Goal: Task Accomplishment & Management: Manage account settings

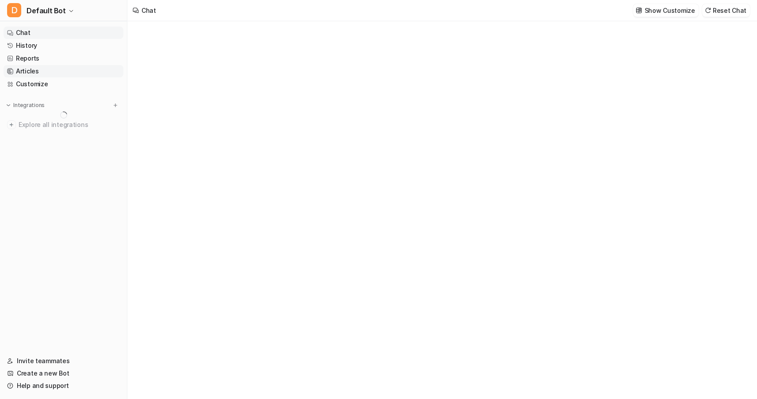
type textarea "**********"
click at [25, 70] on link "Articles" at bounding box center [64, 71] width 120 height 12
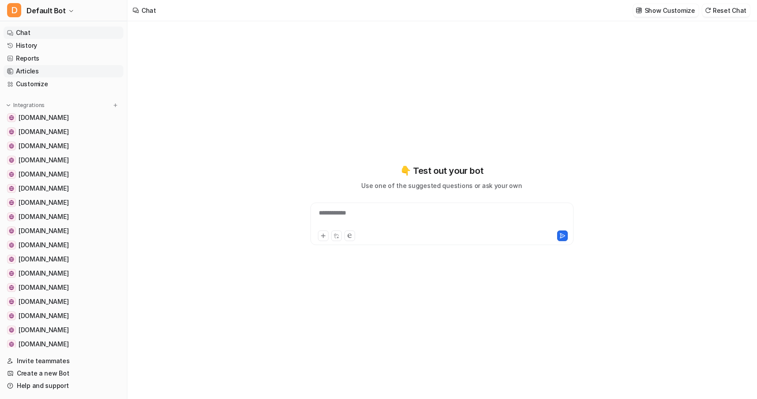
click at [25, 70] on link "Articles" at bounding box center [64, 71] width 120 height 12
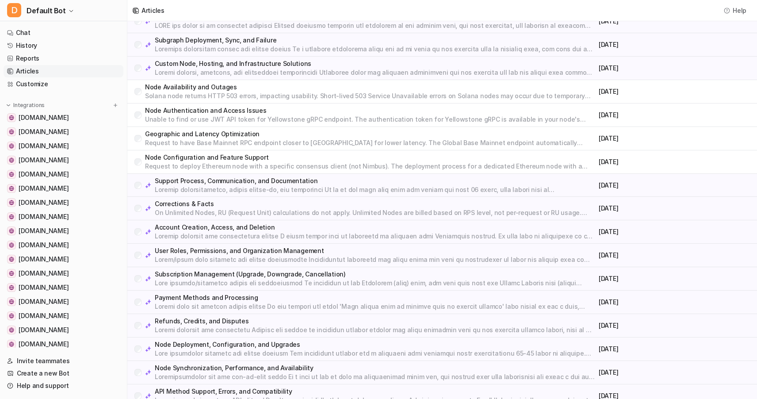
scroll to position [260, 0]
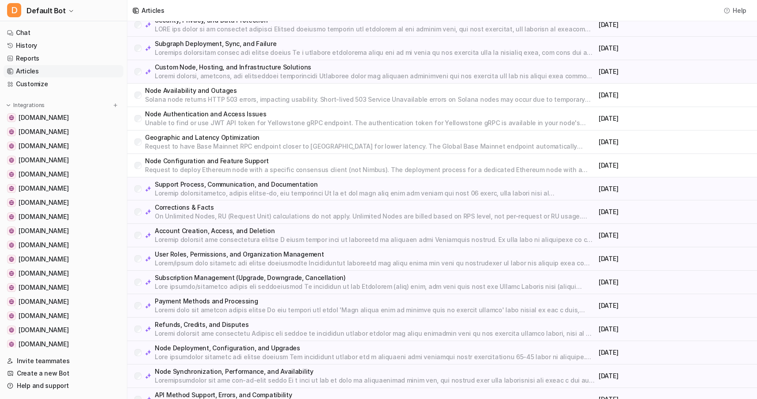
click at [269, 94] on p "Node Availability and Outages" at bounding box center [370, 90] width 450 height 9
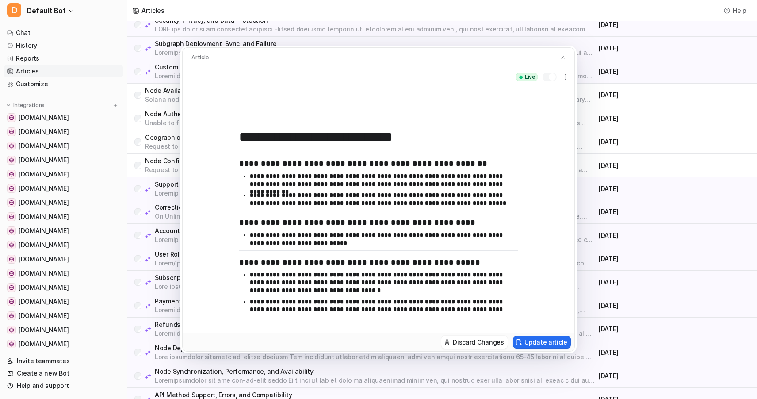
click at [570, 53] on div "Article" at bounding box center [379, 58] width 392 height 20
click at [566, 53] on div "Article" at bounding box center [379, 58] width 392 height 20
click at [564, 57] on img at bounding box center [562, 57] width 5 height 6
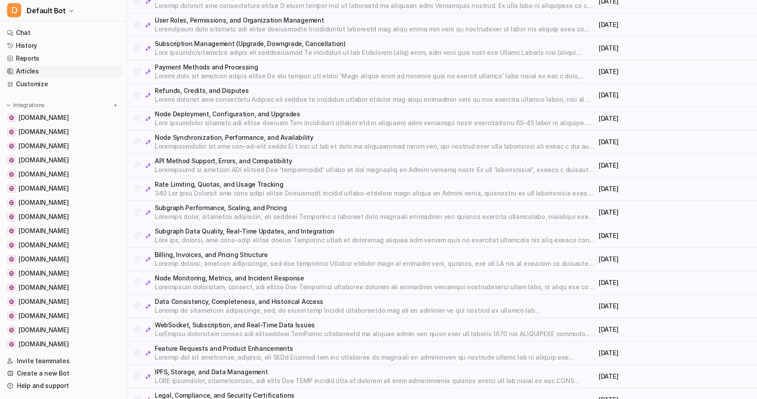
scroll to position [624, 0]
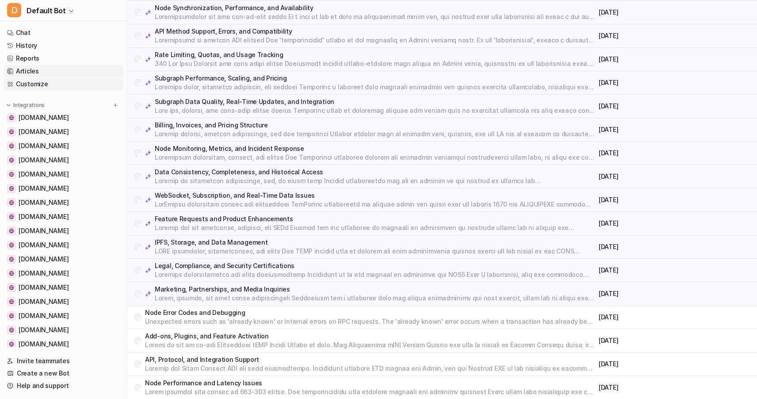
click at [29, 81] on link "Customize" at bounding box center [64, 84] width 120 height 12
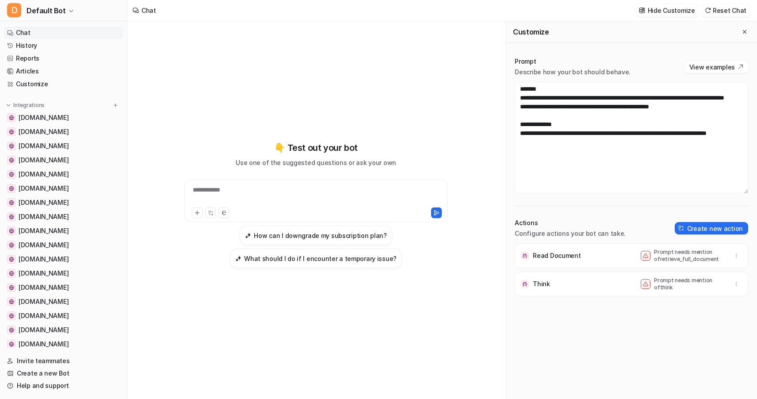
scroll to position [9, 0]
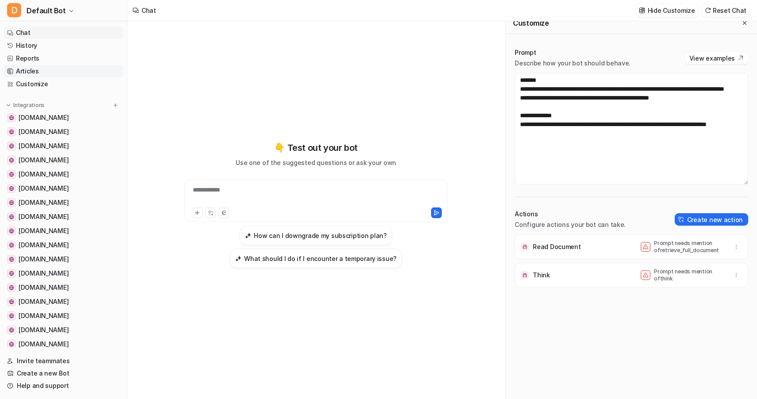
click at [30, 68] on link "Articles" at bounding box center [64, 71] width 120 height 12
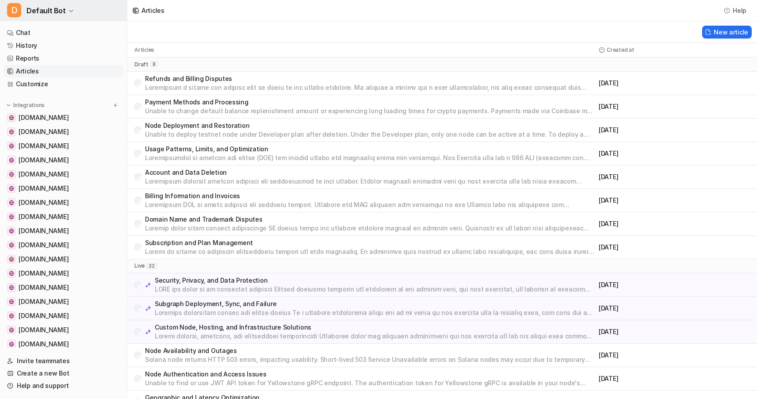
click at [68, 15] on button "D Default Bot" at bounding box center [63, 10] width 127 height 21
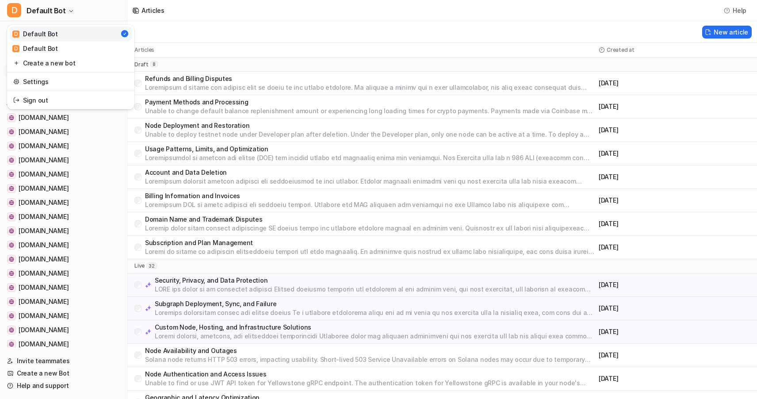
click at [230, 33] on div "D Default Bot D Default Bot D Default Bot Create a new bot Settings Sign out Ch…" at bounding box center [378, 199] width 757 height 399
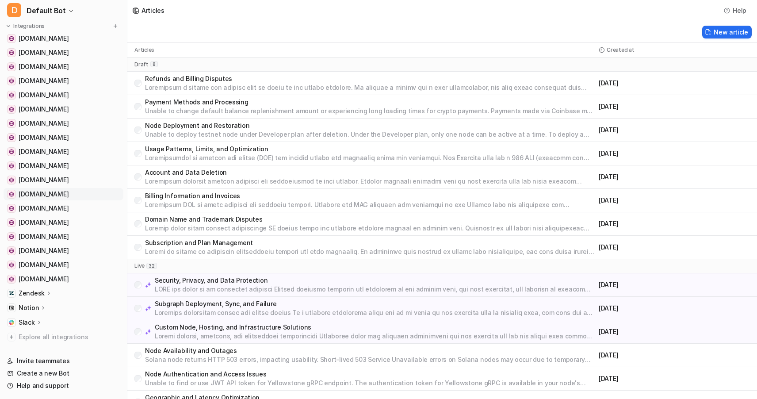
scroll to position [77, 0]
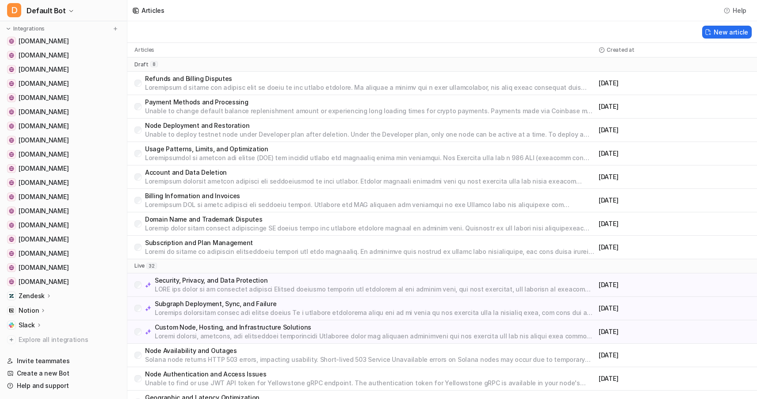
click at [48, 295] on icon at bounding box center [49, 295] width 2 height 3
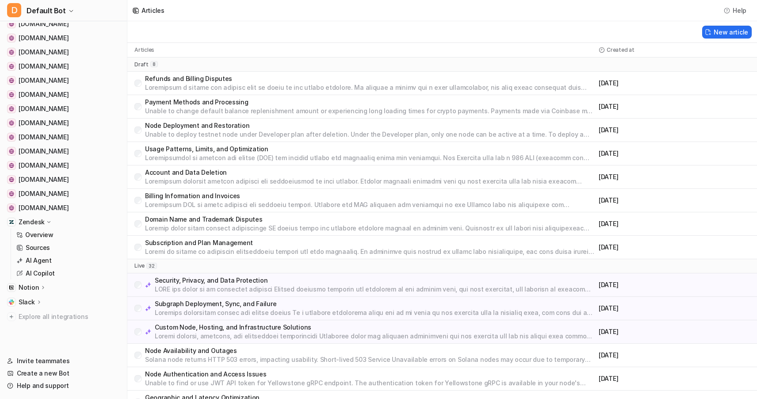
scroll to position [0, 0]
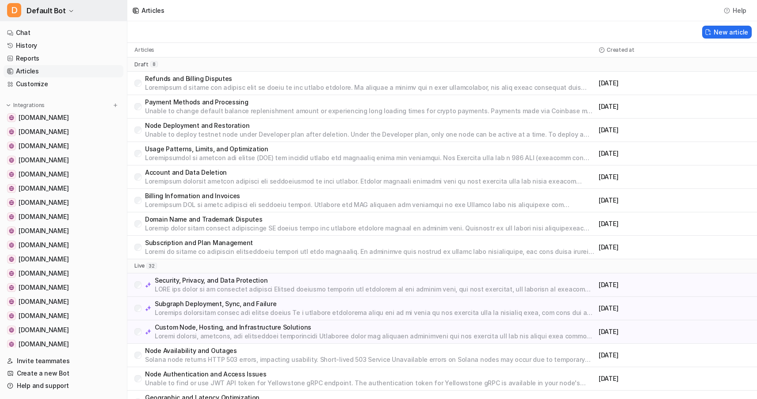
click at [69, 9] on icon "button" at bounding box center [71, 10] width 5 height 5
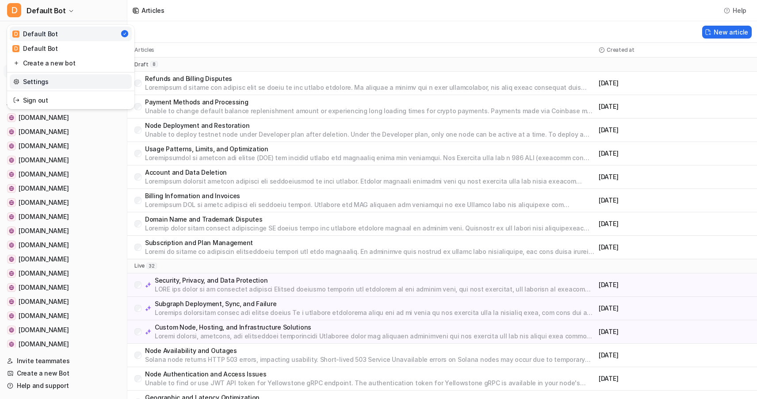
click at [35, 79] on link "Settings" at bounding box center [71, 81] width 122 height 15
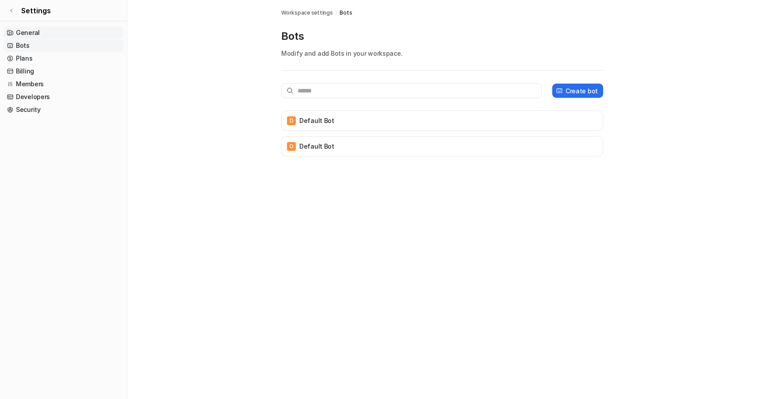
click at [33, 31] on link "General" at bounding box center [64, 33] width 120 height 12
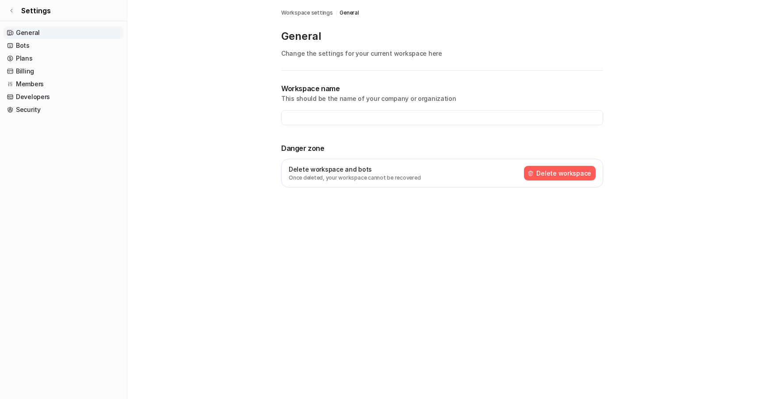
type input "**********"
click at [29, 11] on span "Settings" at bounding box center [36, 10] width 30 height 11
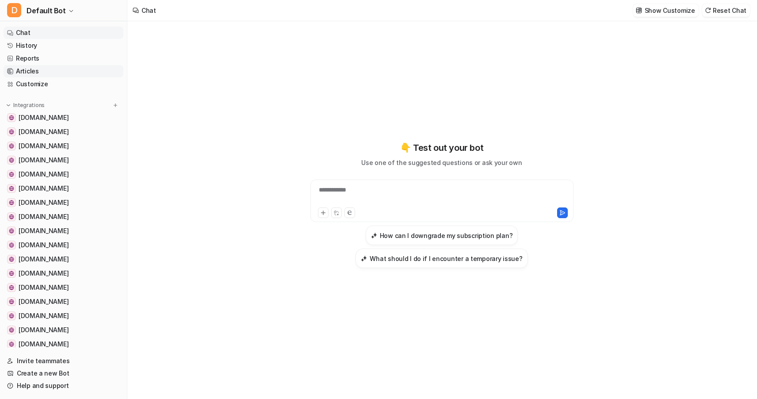
click at [34, 68] on link "Articles" at bounding box center [64, 71] width 120 height 12
